Goal: Check status

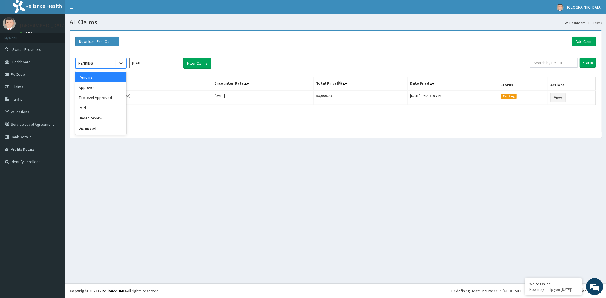
click at [121, 64] on icon at bounding box center [120, 64] width 3 height 2
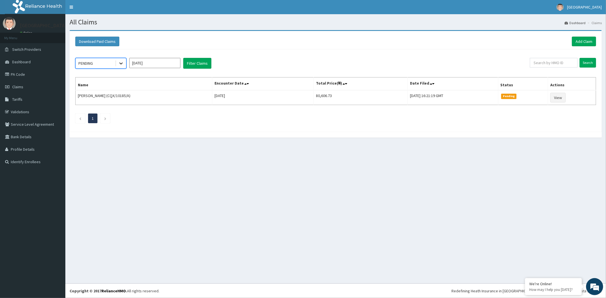
click at [121, 64] on icon at bounding box center [120, 64] width 3 height 2
click at [113, 65] on div "PENDING" at bounding box center [96, 63] width 40 height 9
click at [97, 86] on div "Approved" at bounding box center [100, 87] width 51 height 10
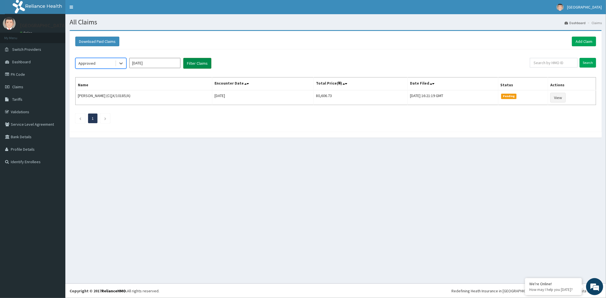
click at [195, 66] on button "Filter Claims" at bounding box center [197, 63] width 28 height 11
